Goal: Task Accomplishment & Management: Use online tool/utility

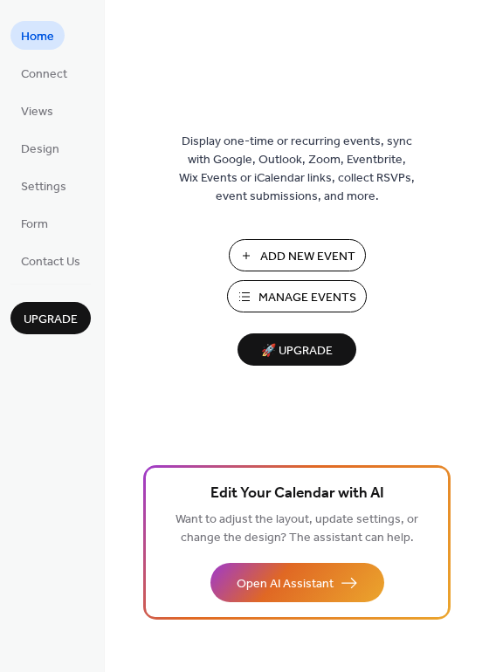
click at [58, 317] on span "Upgrade" at bounding box center [51, 320] width 54 height 18
click at [303, 251] on span "Add New Event" at bounding box center [307, 257] width 95 height 18
click at [42, 196] on span "Settings" at bounding box center [43, 187] width 45 height 18
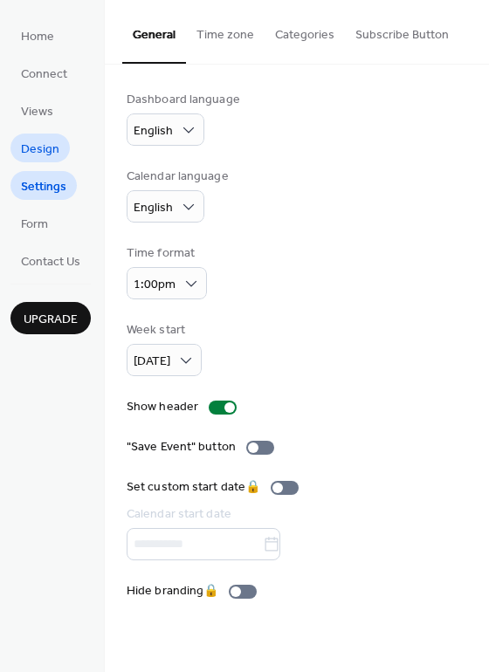
click at [31, 155] on span "Design" at bounding box center [40, 150] width 38 height 18
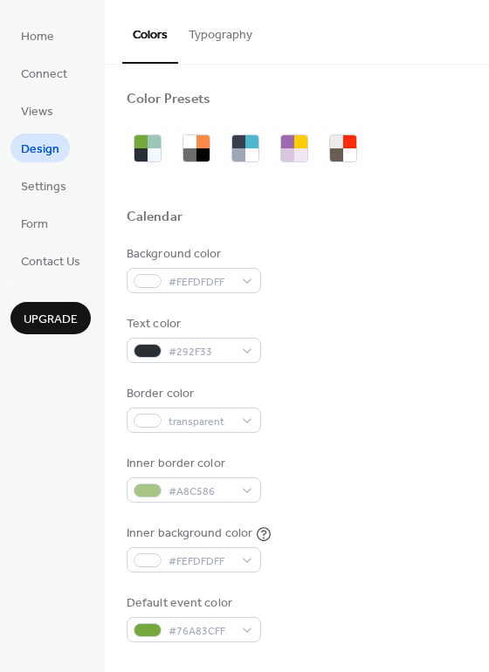
click at [32, 200] on ul "Home Connect Views Design Settings Form Contact Us" at bounding box center [50, 148] width 80 height 254
click at [36, 190] on span "Settings" at bounding box center [43, 187] width 45 height 18
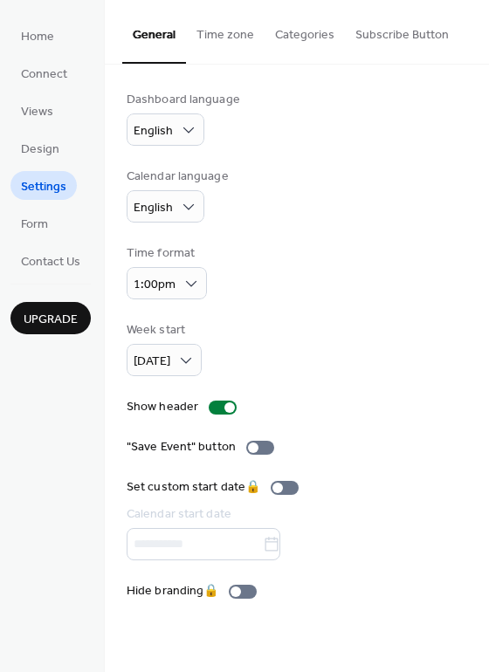
click at [39, 163] on ul "Home Connect Views Design Settings Form Contact Us" at bounding box center [50, 148] width 80 height 254
click at [39, 159] on span "Design" at bounding box center [40, 150] width 38 height 18
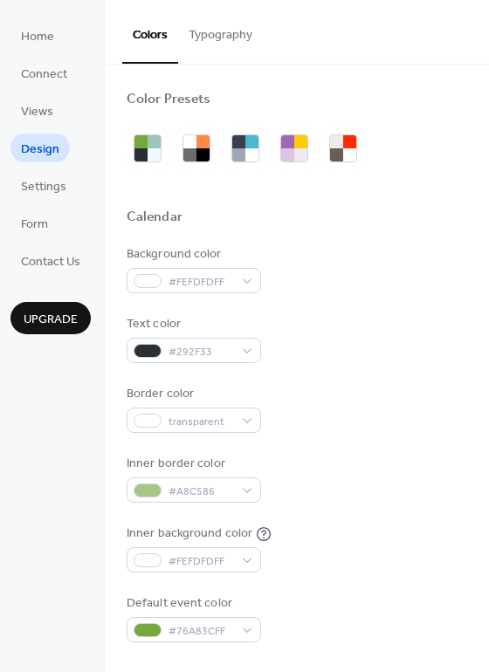
click at [64, 114] on ul "Home Connect Views Design Settings Form Contact Us" at bounding box center [50, 148] width 80 height 254
click at [45, 115] on span "Views" at bounding box center [37, 112] width 32 height 18
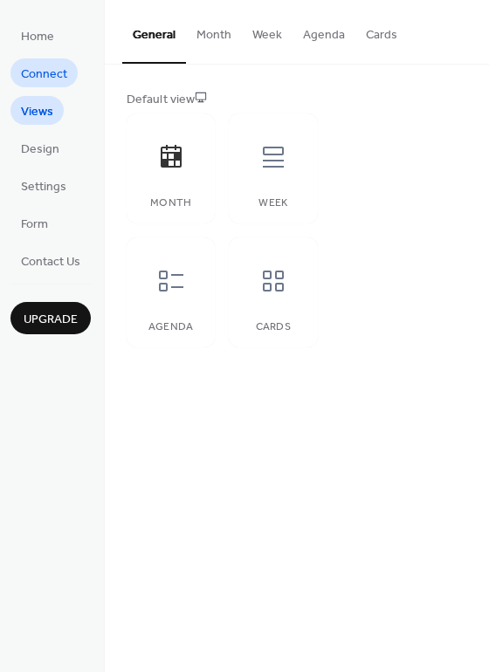
click at [43, 73] on span "Connect" at bounding box center [44, 74] width 46 height 18
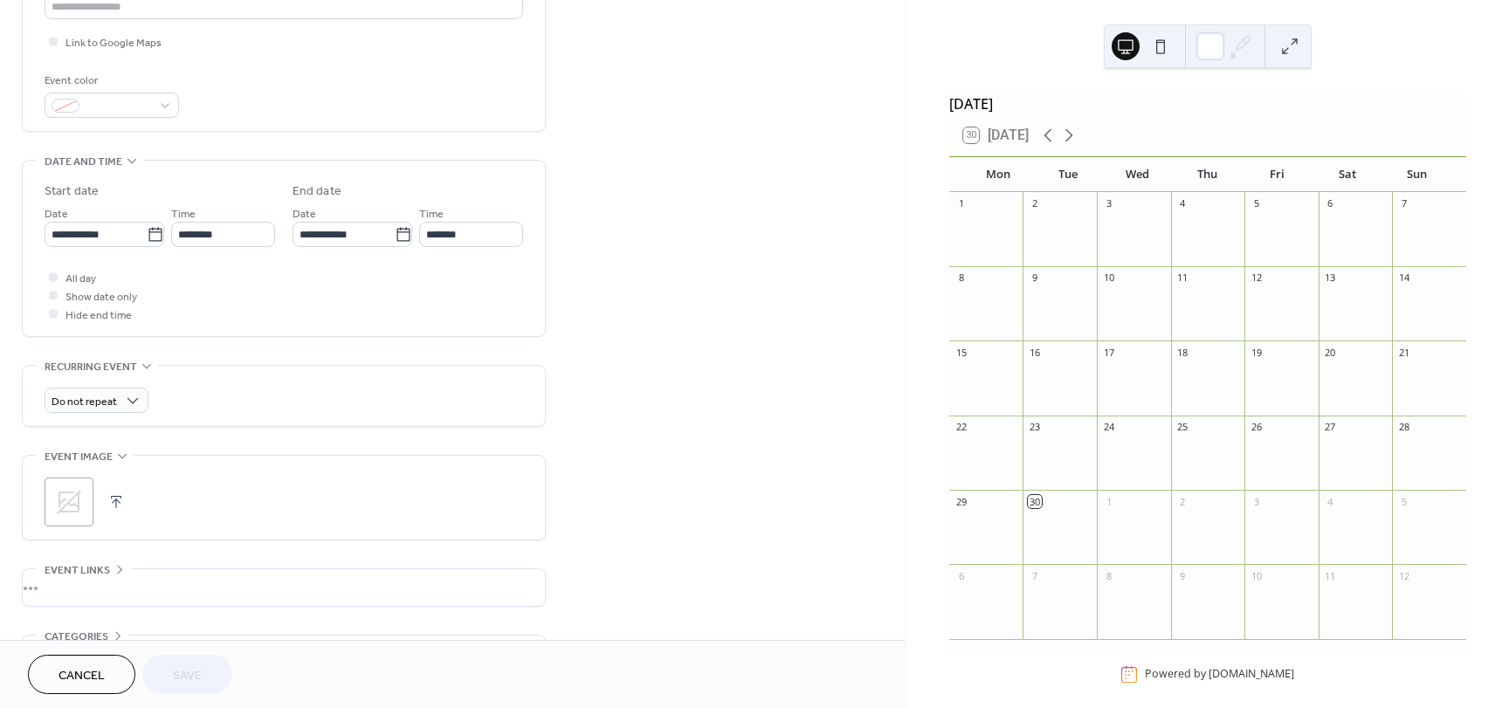
scroll to position [526, 0]
